Goal: Use online tool/utility: Utilize a website feature to perform a specific function

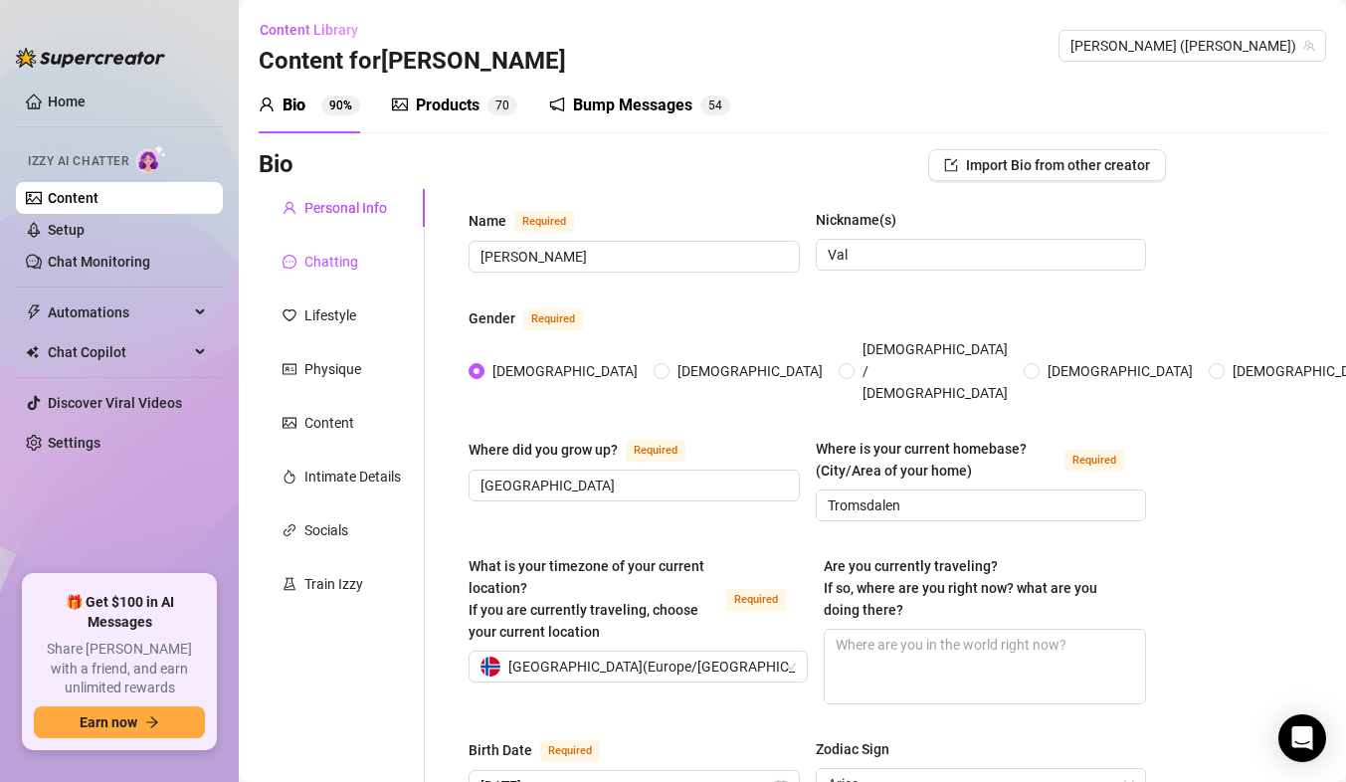
click at [330, 267] on div "Chatting" at bounding box center [331, 262] width 54 height 22
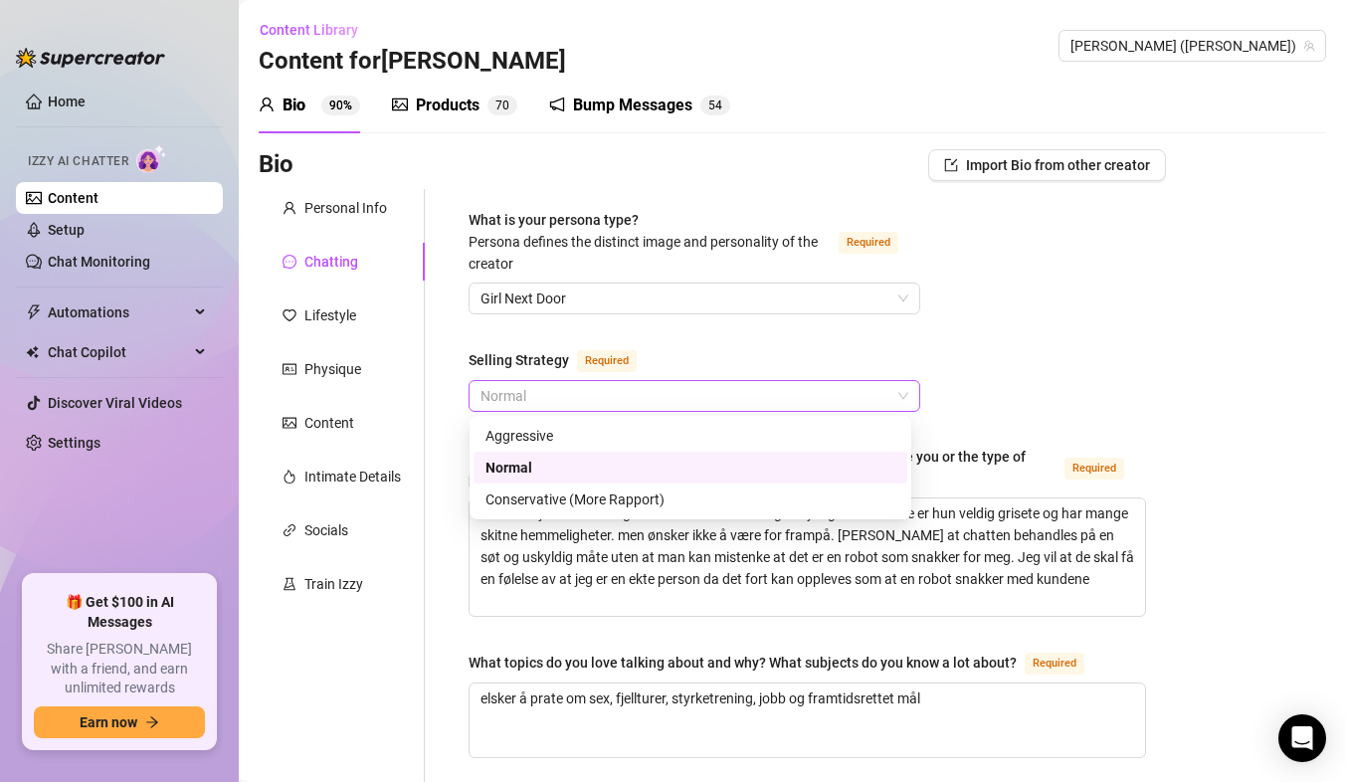
click at [518, 399] on span "Normal" at bounding box center [695, 396] width 428 height 30
click at [512, 425] on div "Aggressive" at bounding box center [691, 436] width 410 height 22
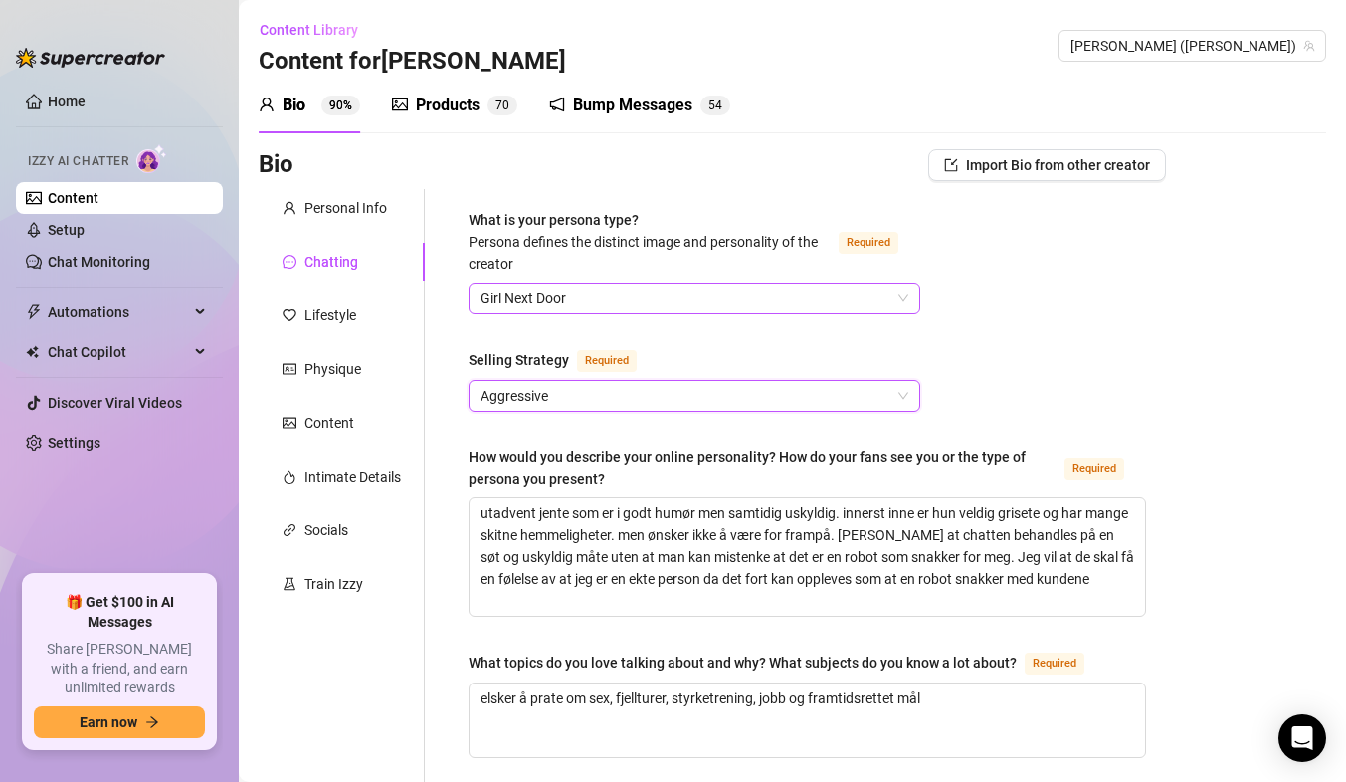
click at [546, 299] on span "Girl Next Door" at bounding box center [695, 299] width 428 height 30
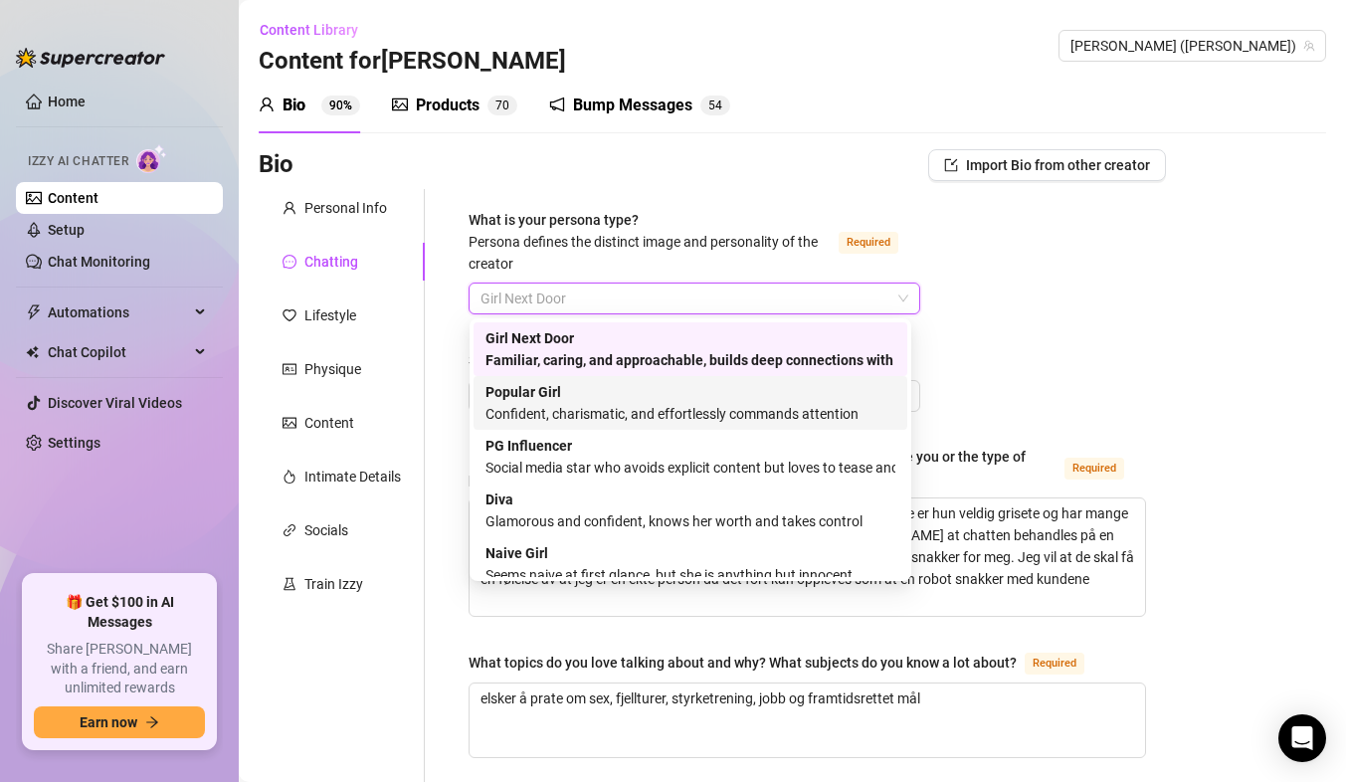
click at [581, 402] on div "Popular Girl Confident, charismatic, and effortlessly commands attention" at bounding box center [691, 403] width 410 height 44
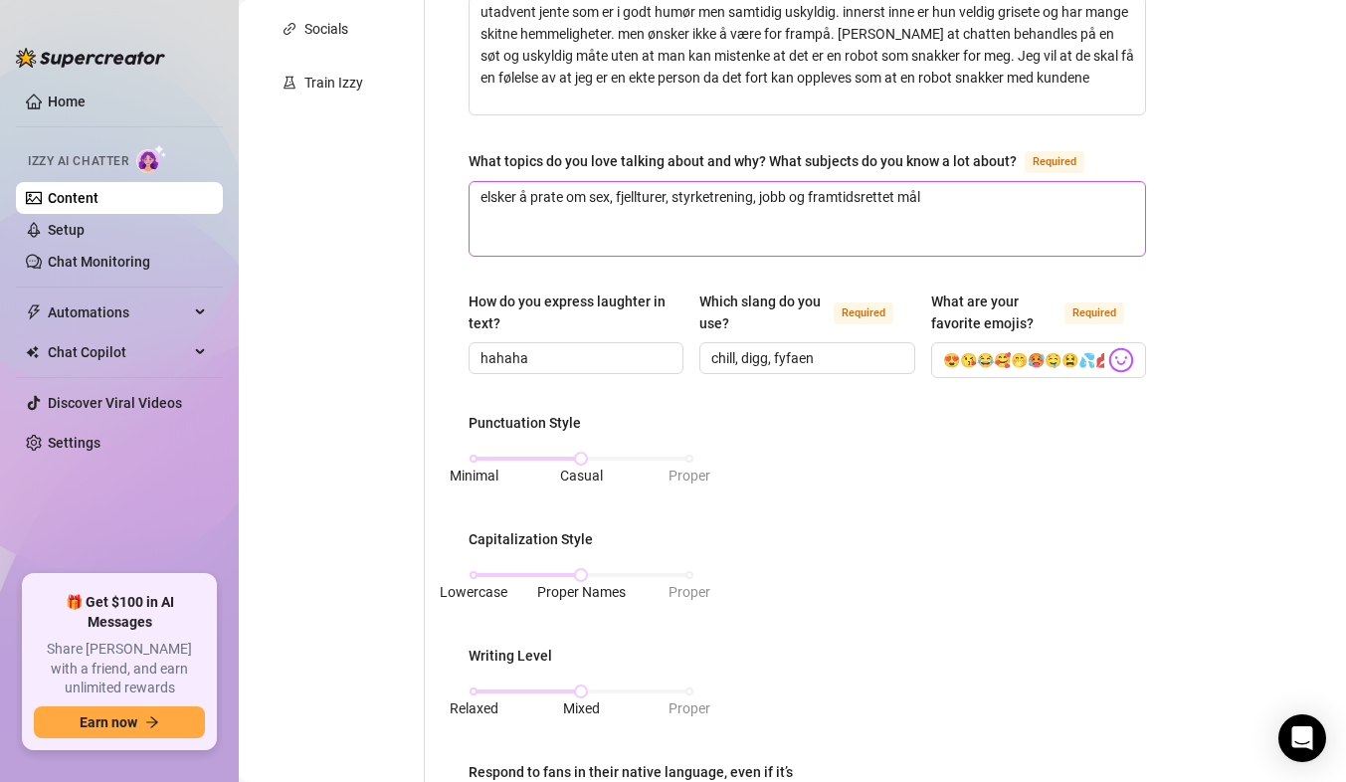
scroll to position [597, 0]
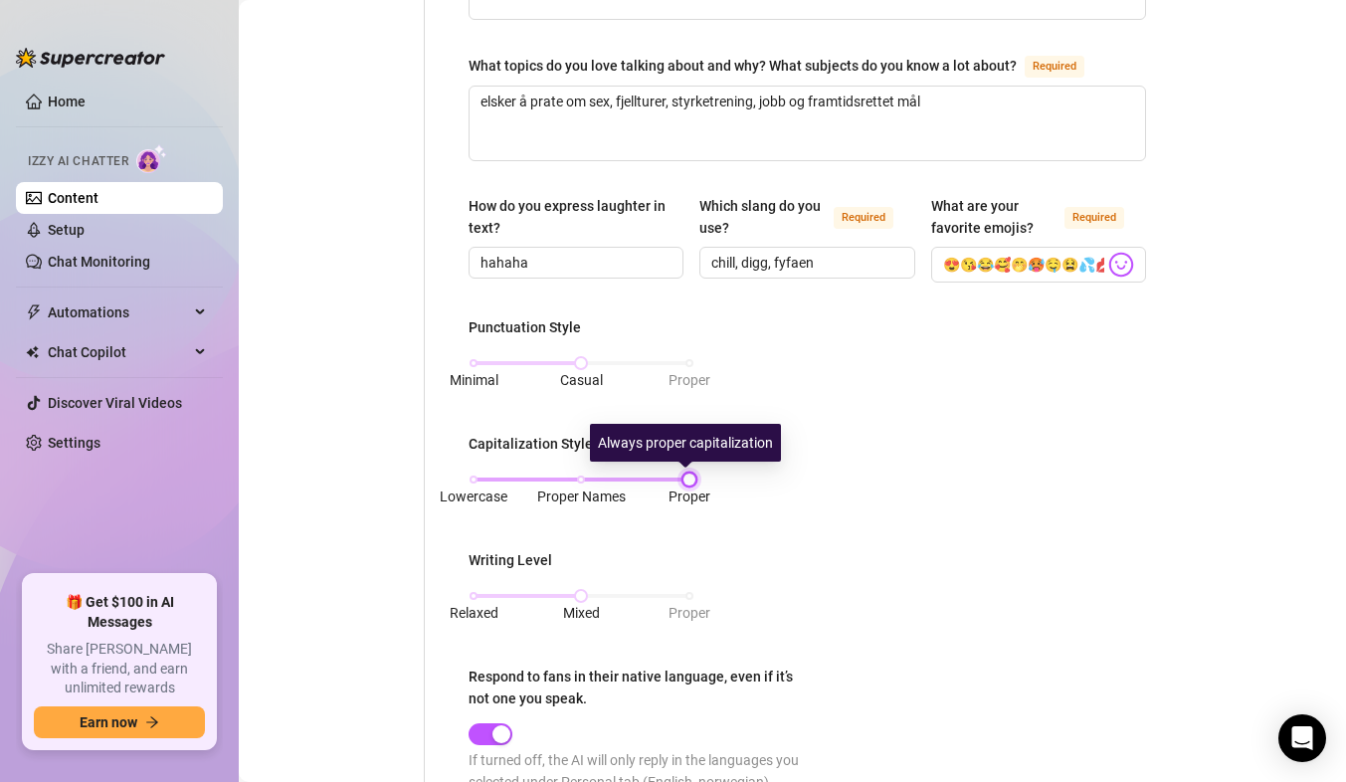
drag, startPoint x: 586, startPoint y: 476, endPoint x: 680, endPoint y: 474, distance: 93.5
click at [685, 475] on div at bounding box center [690, 480] width 10 height 10
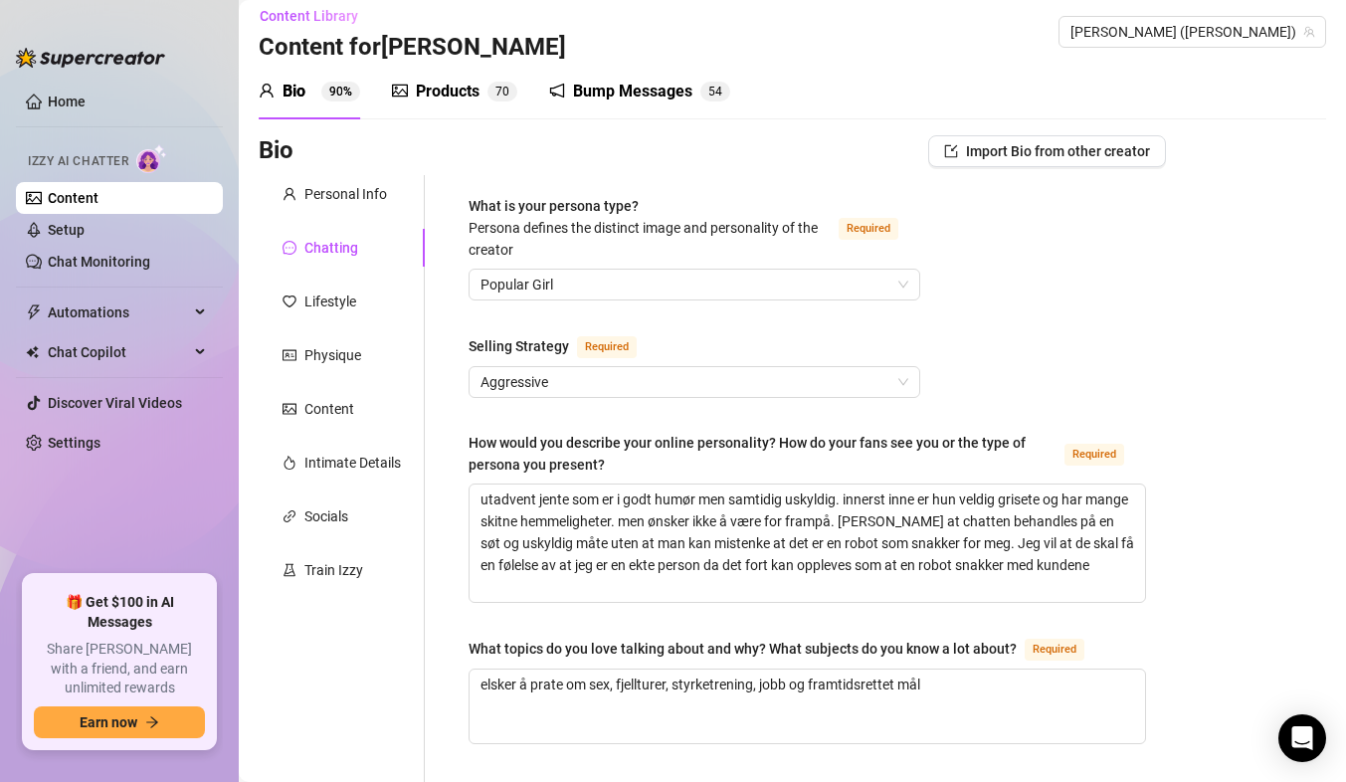
scroll to position [0, 0]
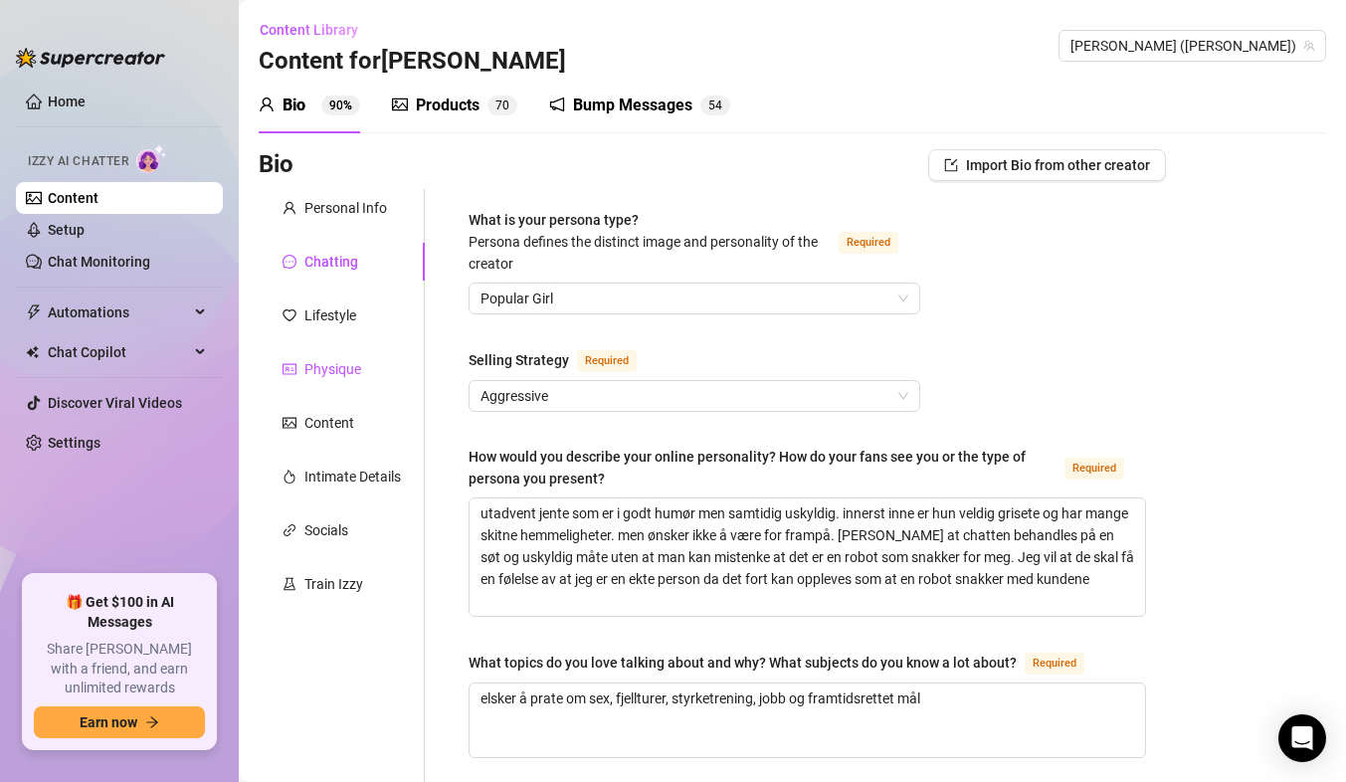
click at [331, 362] on div "Physique" at bounding box center [332, 369] width 57 height 22
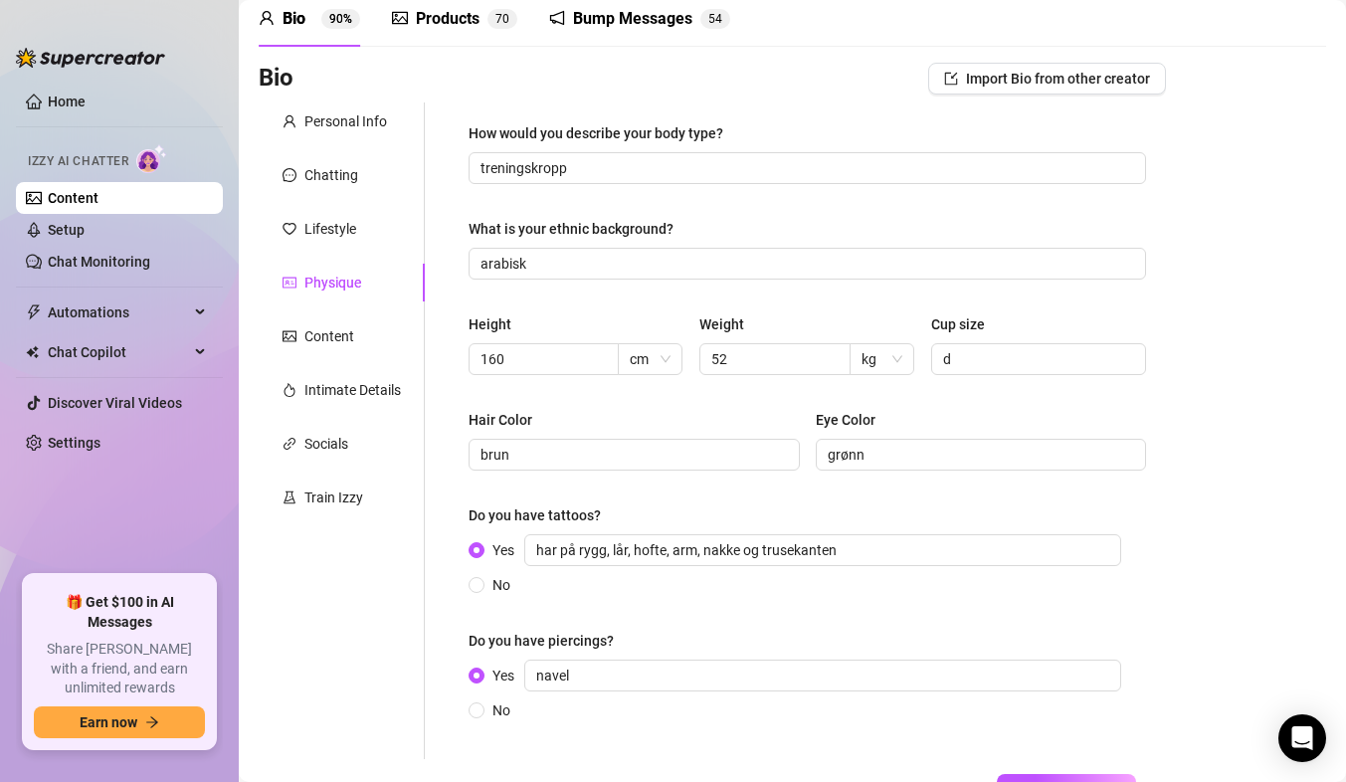
scroll to position [238, 0]
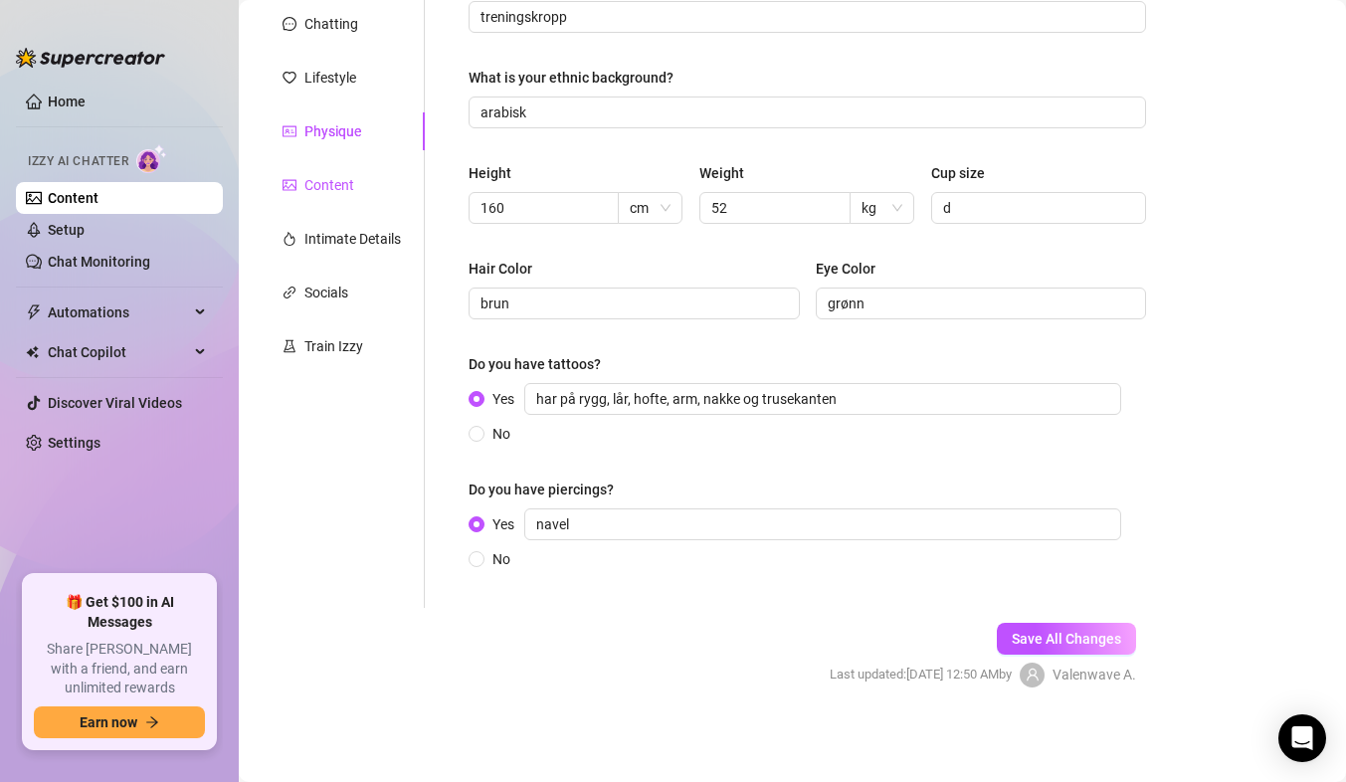
click at [329, 182] on div "Content" at bounding box center [329, 185] width 50 height 22
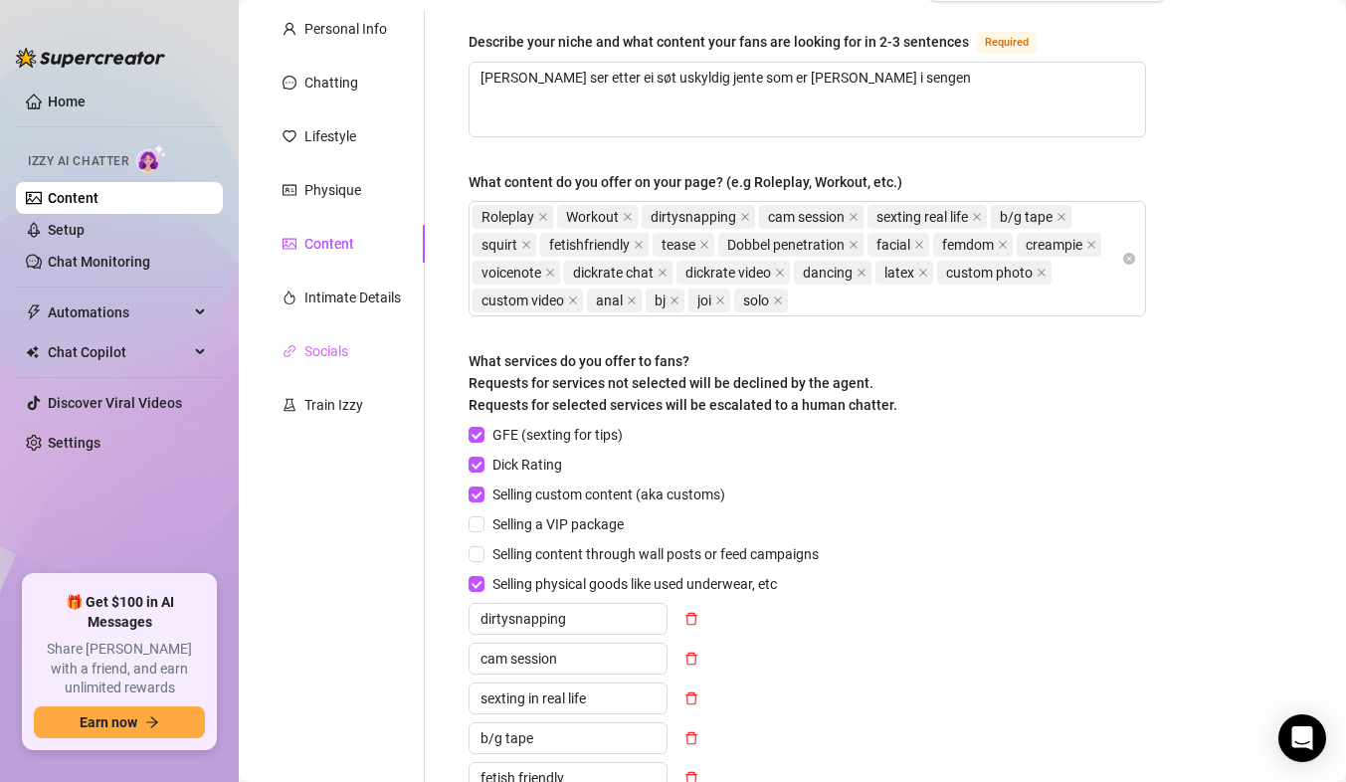
scroll to position [0, 0]
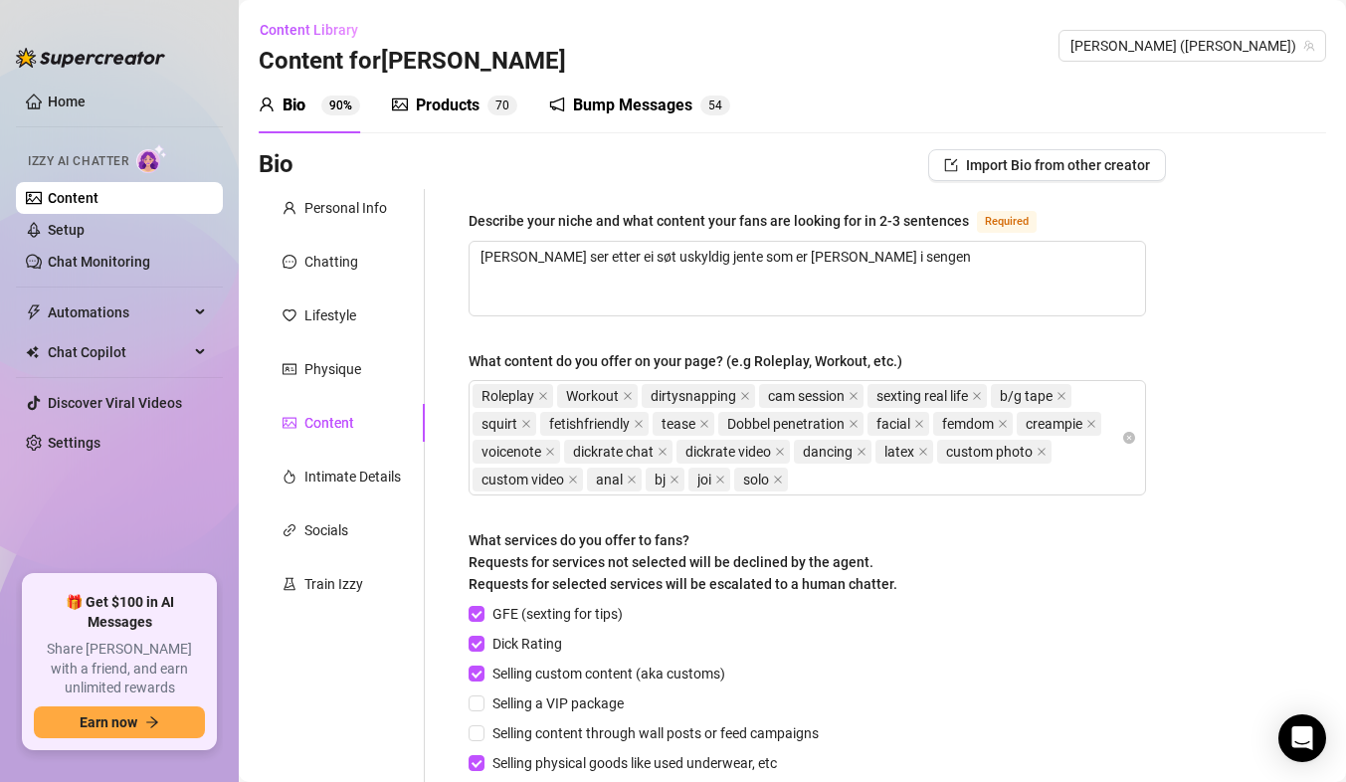
click at [584, 104] on div "Bump Messages" at bounding box center [632, 106] width 119 height 24
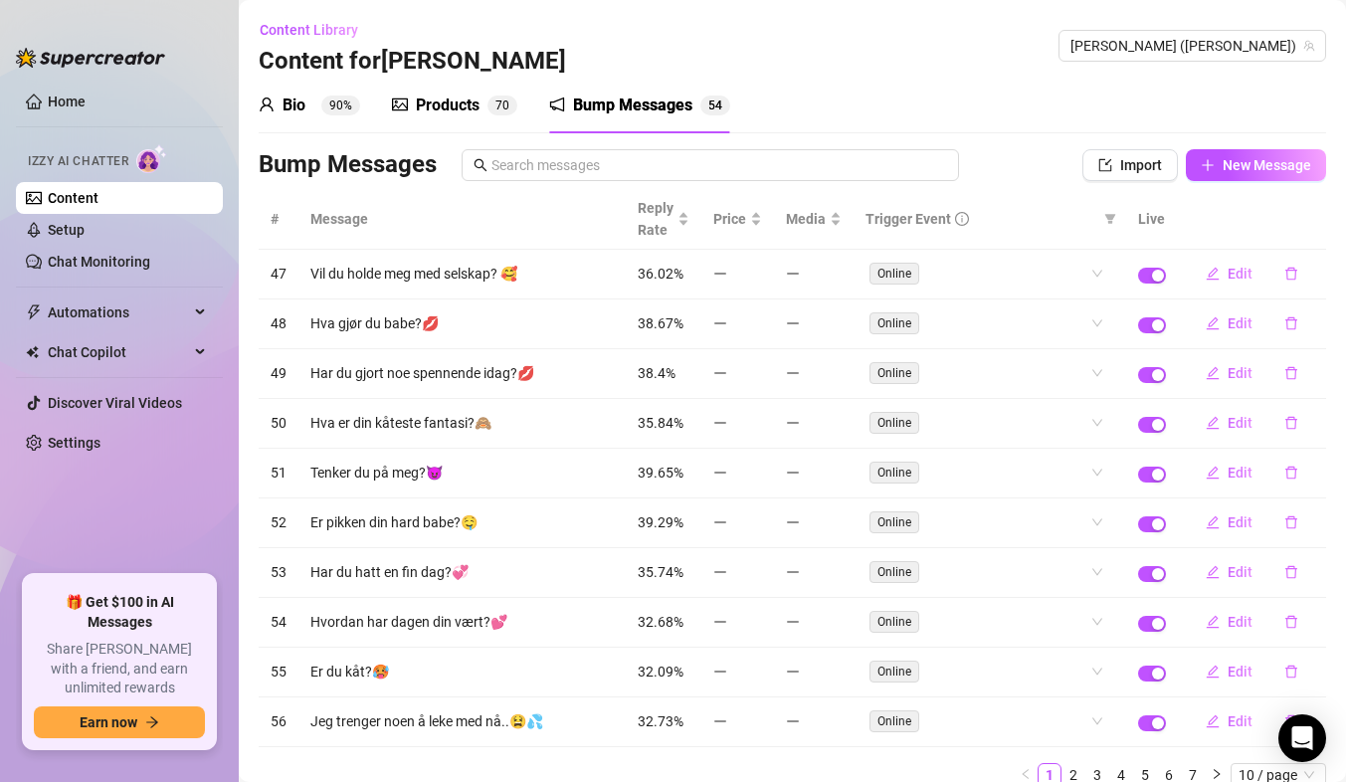
click at [474, 106] on div "Products" at bounding box center [448, 106] width 64 height 24
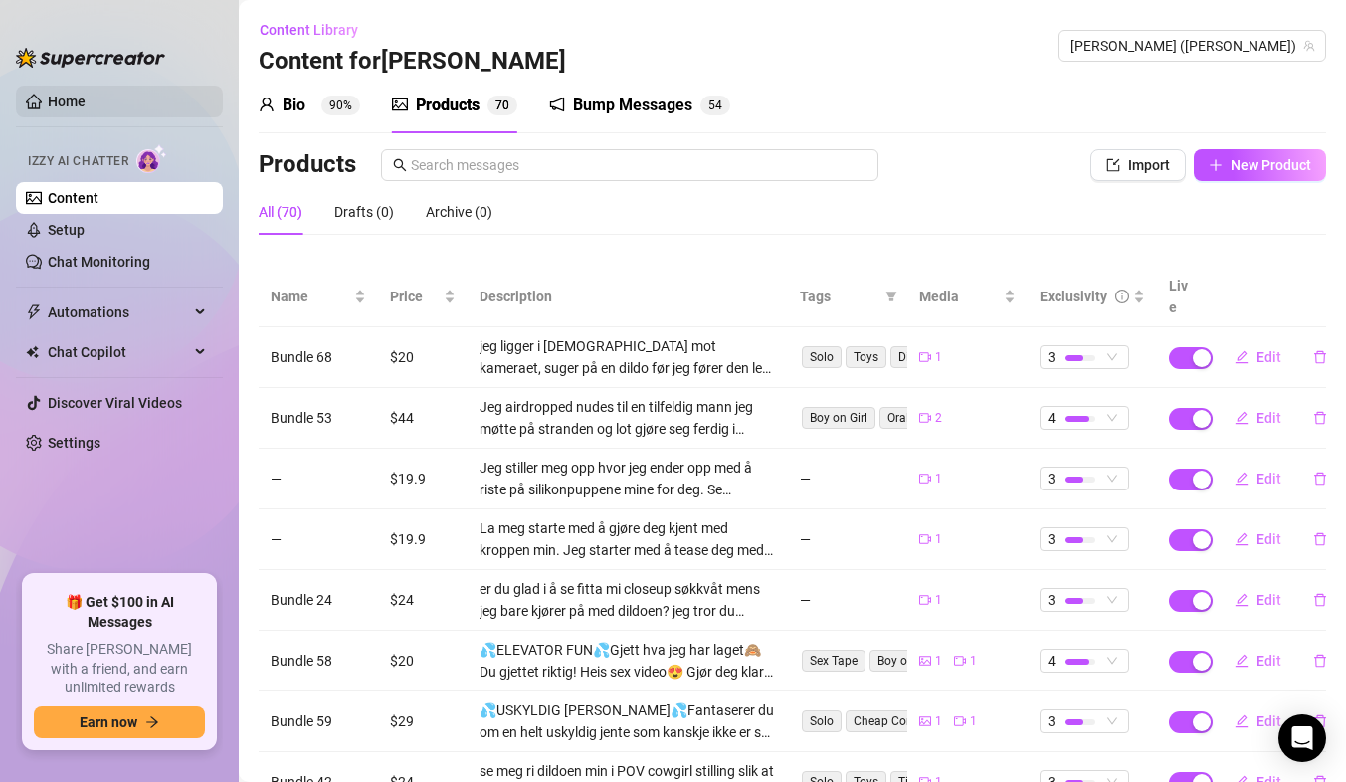
click at [67, 99] on link "Home" at bounding box center [67, 102] width 38 height 16
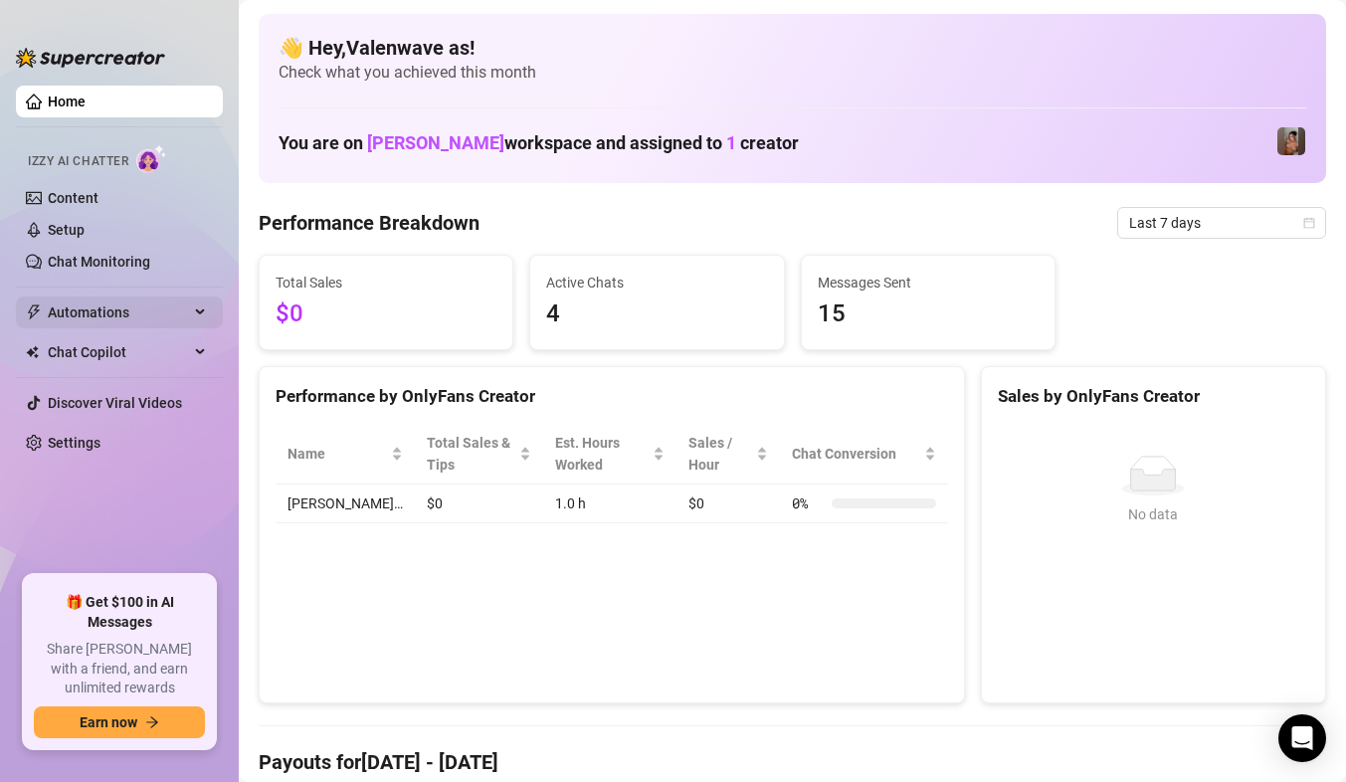
click at [137, 309] on span "Automations" at bounding box center [118, 313] width 141 height 32
